Goal: Task Accomplishment & Management: Use online tool/utility

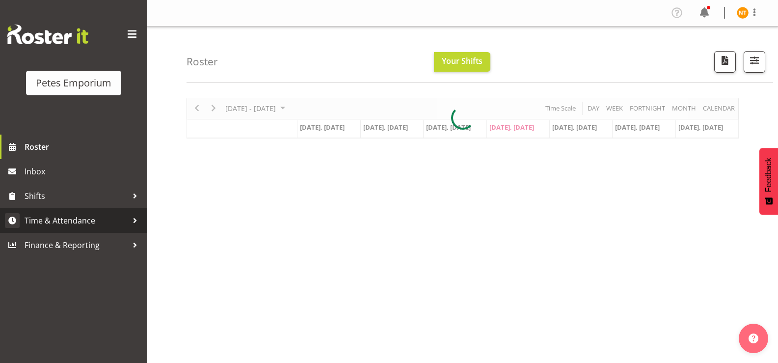
click at [61, 221] on span "Time & Attendance" at bounding box center [76, 220] width 103 height 15
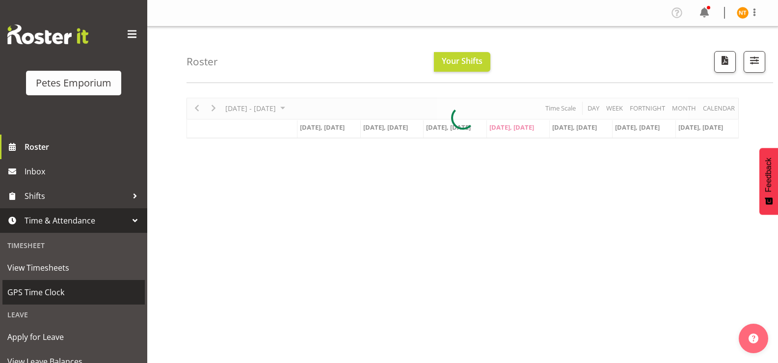
click at [39, 291] on span "GPS Time Clock" at bounding box center [73, 292] width 133 height 15
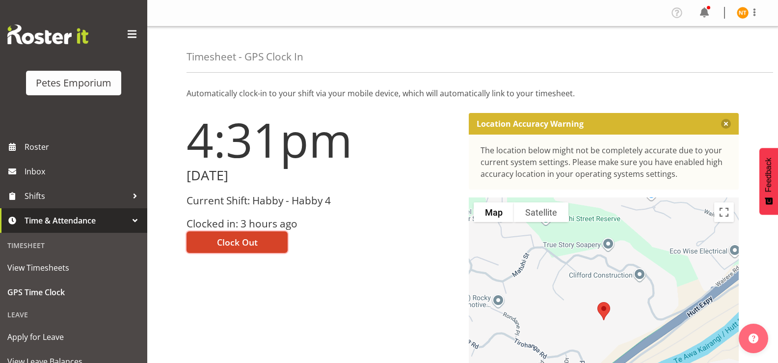
click at [235, 244] on span "Clock Out" at bounding box center [237, 242] width 41 height 13
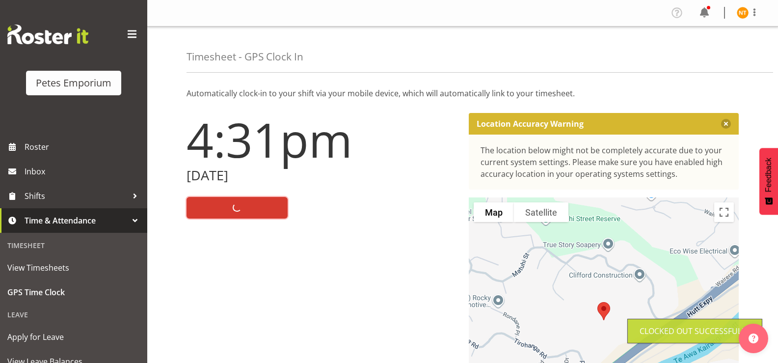
click at [743, 15] on img at bounding box center [743, 13] width 12 height 12
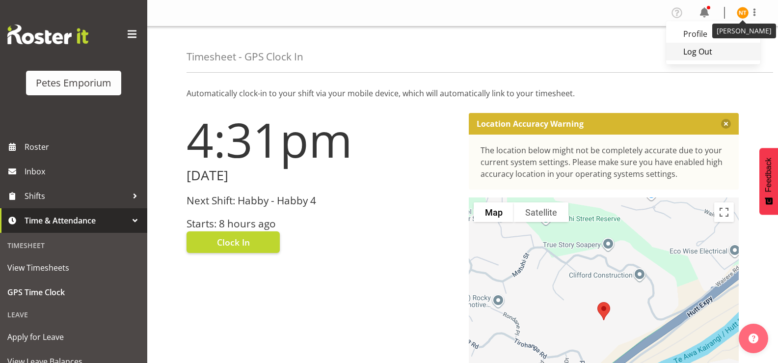
click at [694, 54] on link "Log Out" at bounding box center [713, 52] width 94 height 18
